Goal: Information Seeking & Learning: Learn about a topic

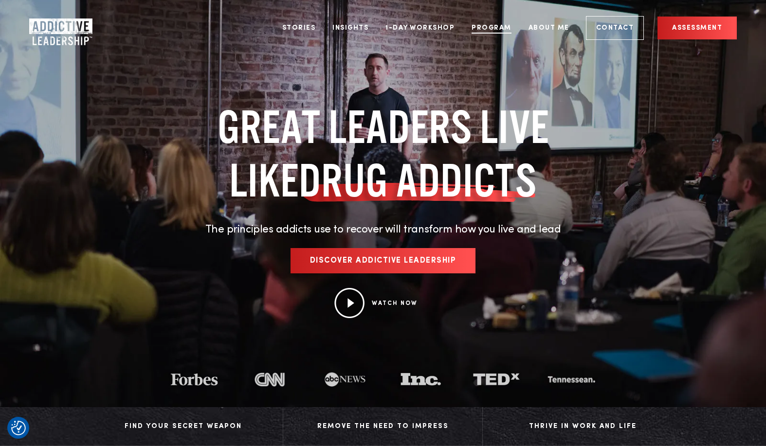
click at [489, 29] on link "Program" at bounding box center [491, 28] width 55 height 37
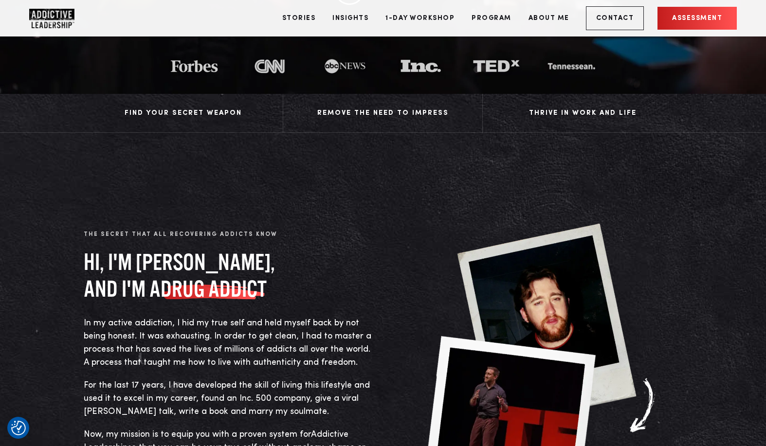
scroll to position [377, 0]
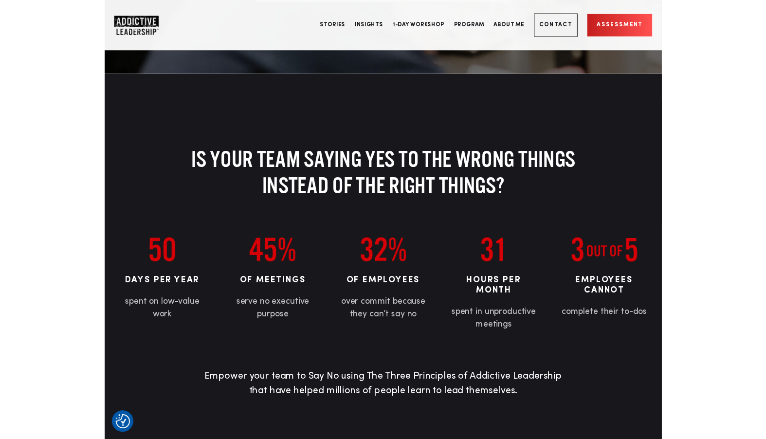
scroll to position [524, 0]
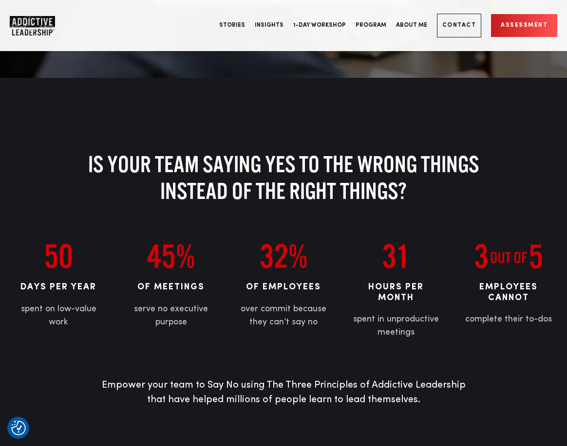
click at [414, 178] on h2 "Is your team saying yes to the wrong things instead of the right things?" at bounding box center [284, 178] width 396 height 54
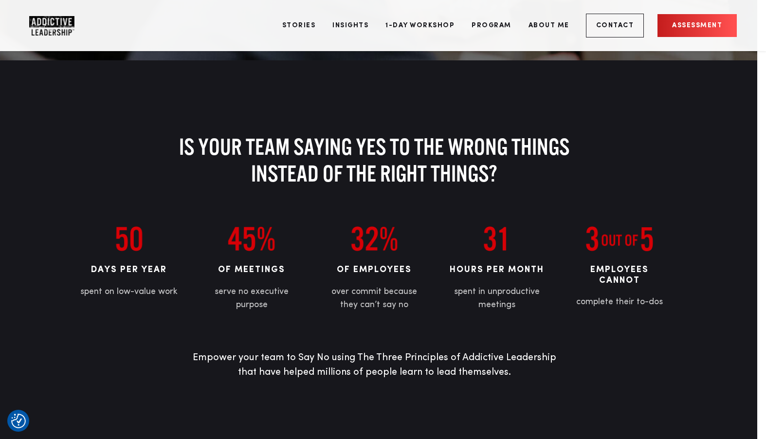
scroll to position [542, 0]
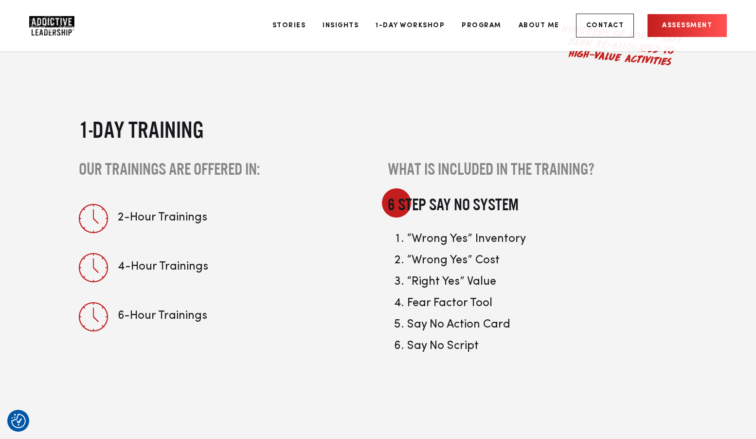
scroll to position [1724, 0]
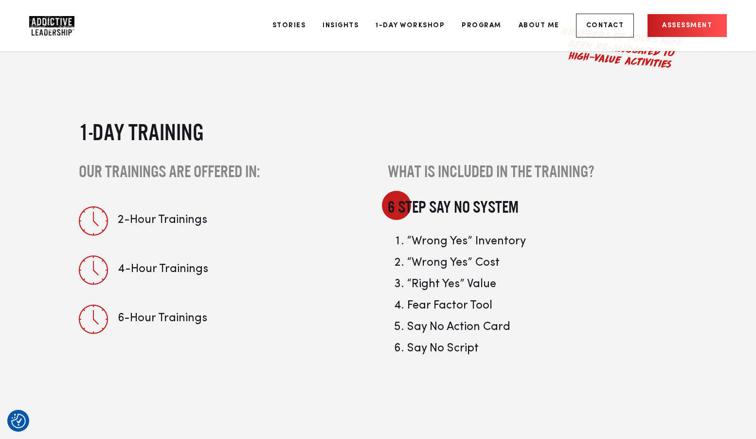
click at [487, 161] on h3 "What is included in the training?" at bounding box center [533, 171] width 290 height 21
click at [447, 197] on h4 "6 Step Say No System" at bounding box center [533, 207] width 290 height 21
click at [200, 131] on div "1-Day Training Our trainings are offered in: 2-Hour Trainings 4-Hour Trainings …" at bounding box center [224, 229] width 290 height 224
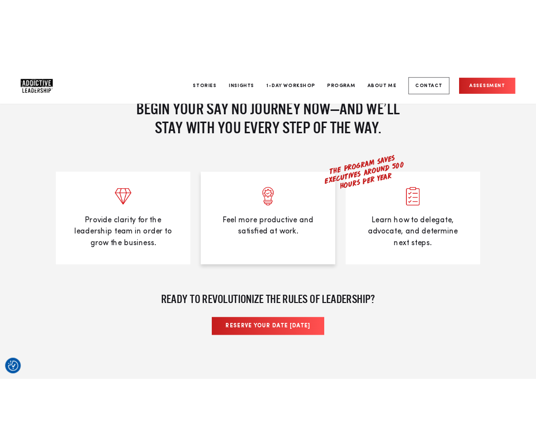
scroll to position [4100, 0]
